Goal: Task Accomplishment & Management: Manage account settings

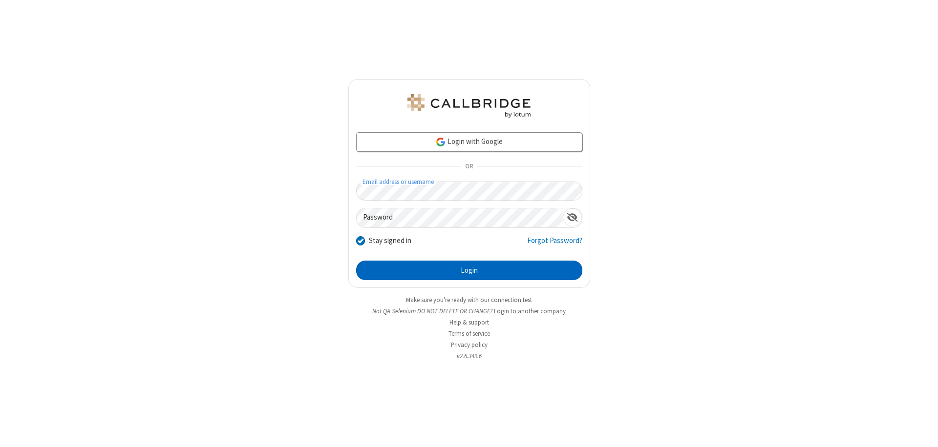
click at [469, 271] on button "Login" at bounding box center [469, 271] width 226 height 20
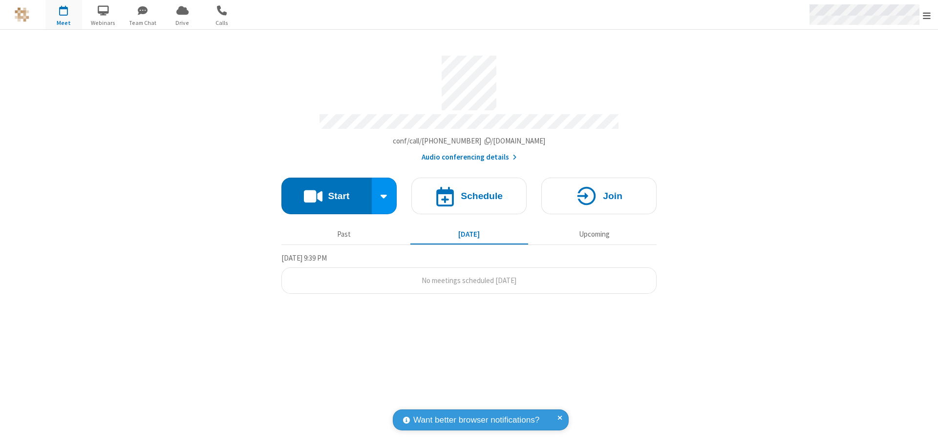
click at [927, 15] on span "Open menu" at bounding box center [927, 16] width 8 height 10
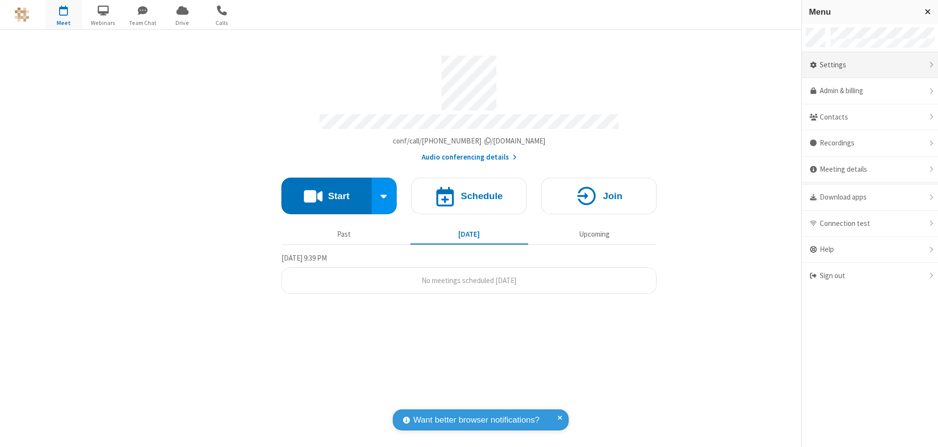
click at [870, 65] on div "Settings" at bounding box center [870, 65] width 136 height 26
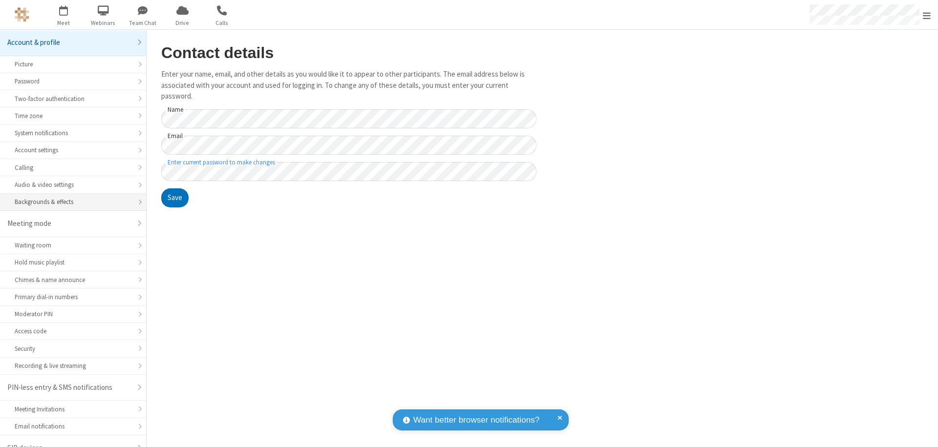
click at [69, 197] on div "Backgrounds & effects" at bounding box center [73, 201] width 117 height 9
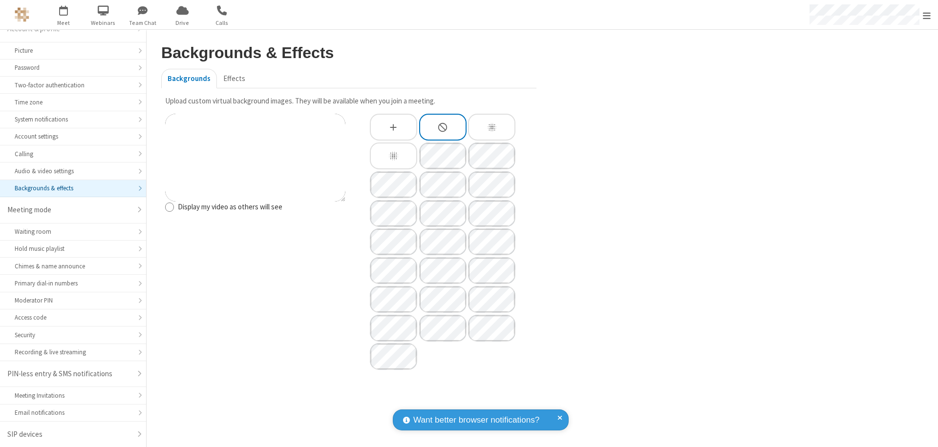
type input "C:\fakepath\virtual_background_test.jpg"
